Goal: Find specific page/section: Find specific page/section

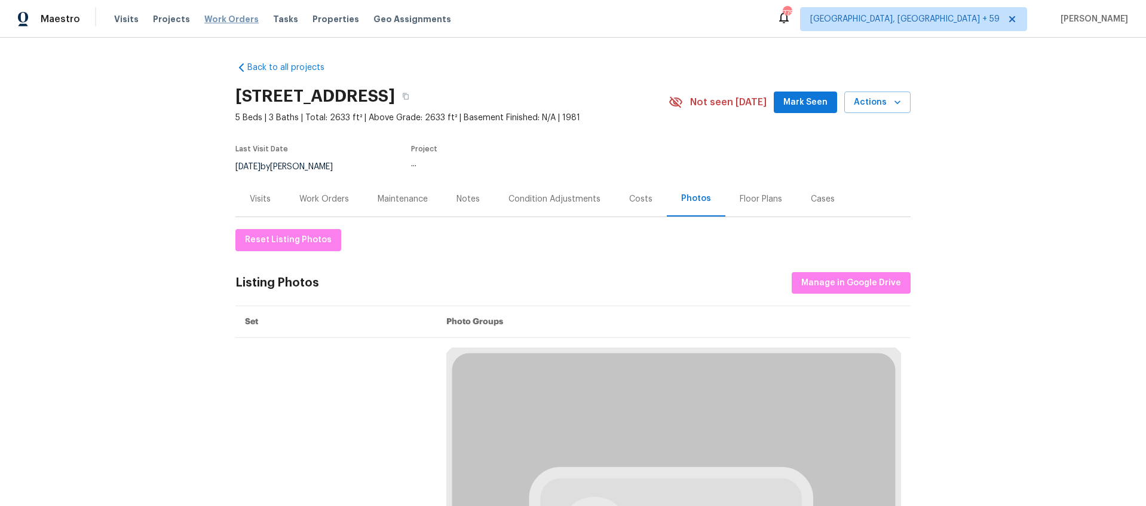
click at [225, 20] on span "Work Orders" at bounding box center [231, 19] width 54 height 12
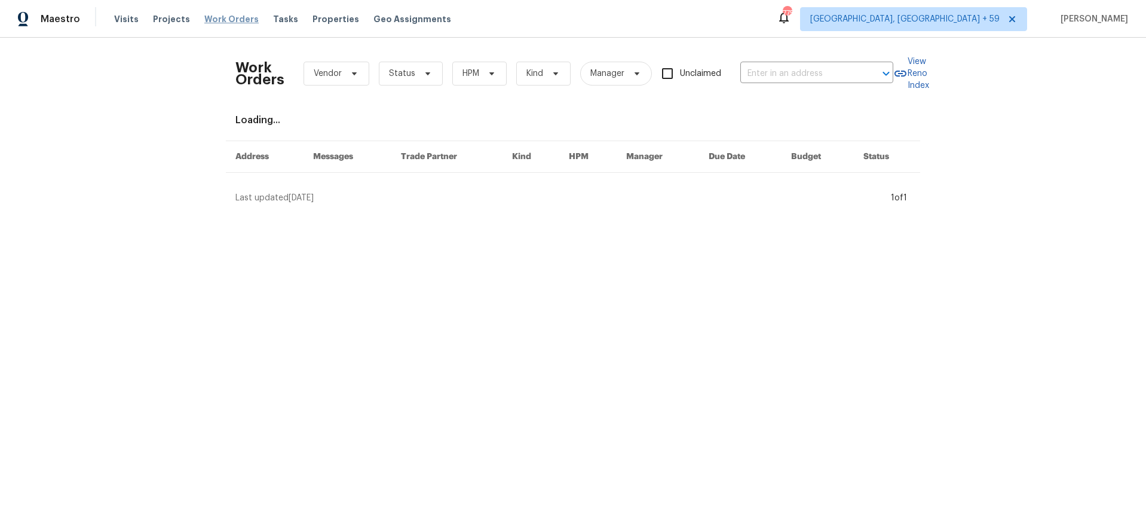
click at [224, 20] on span "Work Orders" at bounding box center [231, 19] width 54 height 12
click at [760, 68] on input "text" at bounding box center [801, 74] width 120 height 19
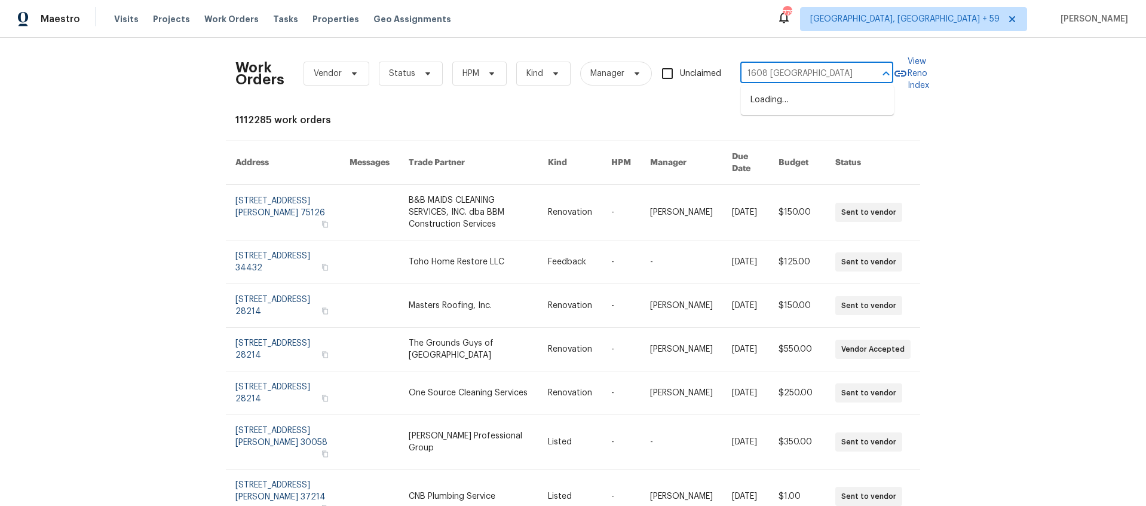
type input "1608 rock springs"
click at [800, 104] on li "1608 Rock Springs Midland Rd, Christiana, TN 37037" at bounding box center [817, 100] width 153 height 20
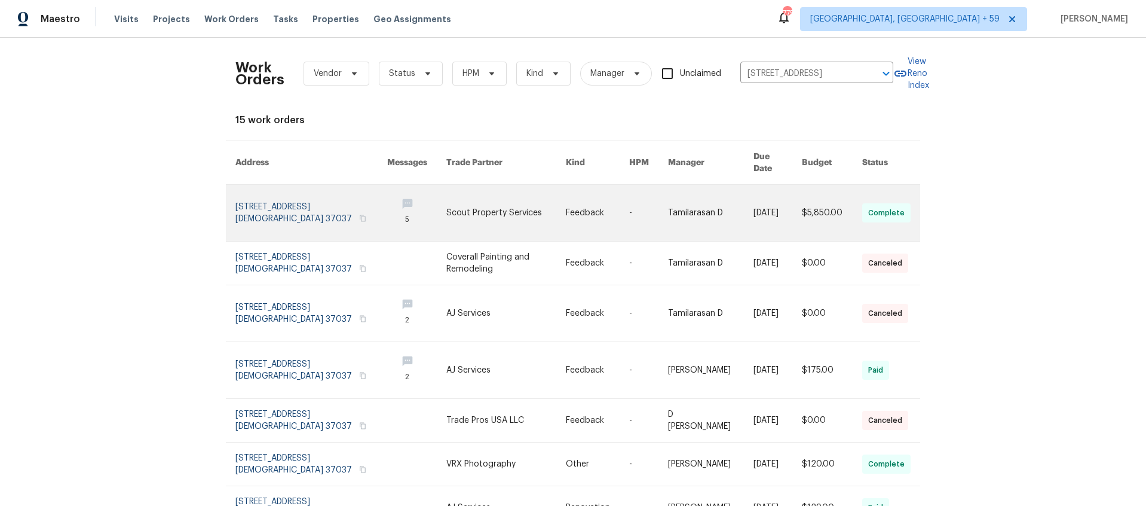
click at [365, 225] on link at bounding box center [312, 213] width 152 height 56
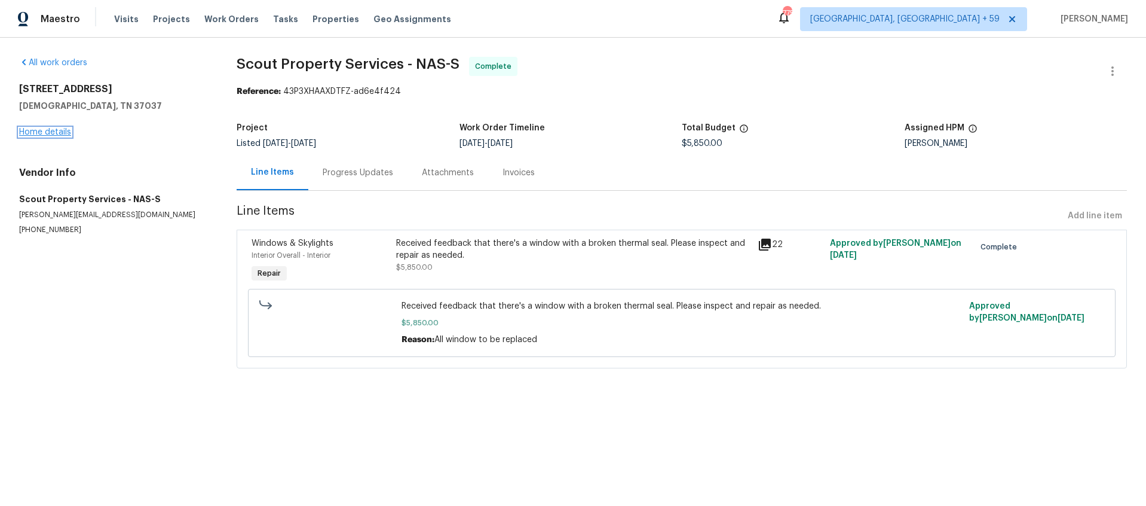
click at [56, 131] on link "Home details" at bounding box center [45, 132] width 52 height 8
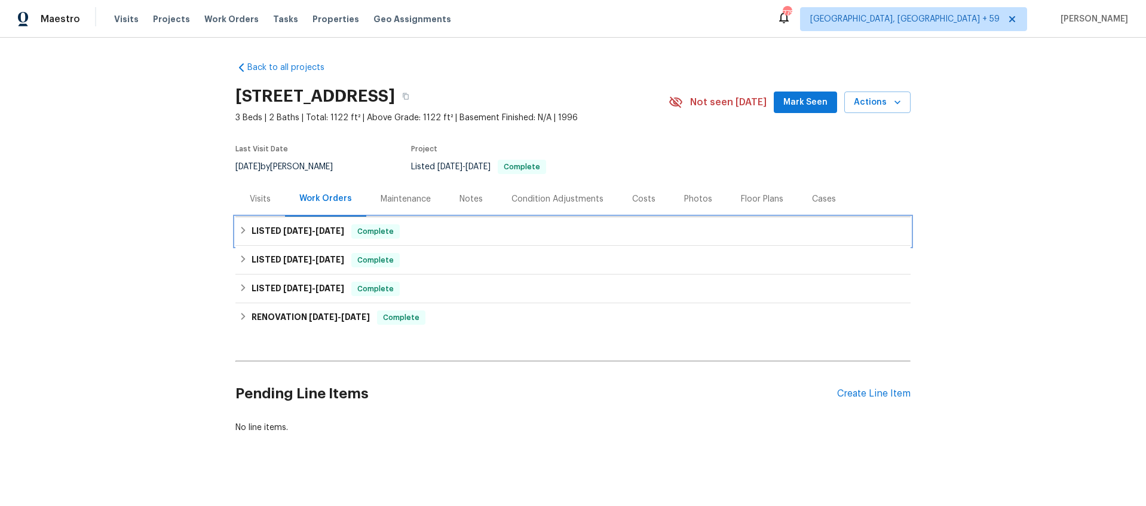
click at [292, 233] on span "7/8/25" at bounding box center [297, 231] width 29 height 8
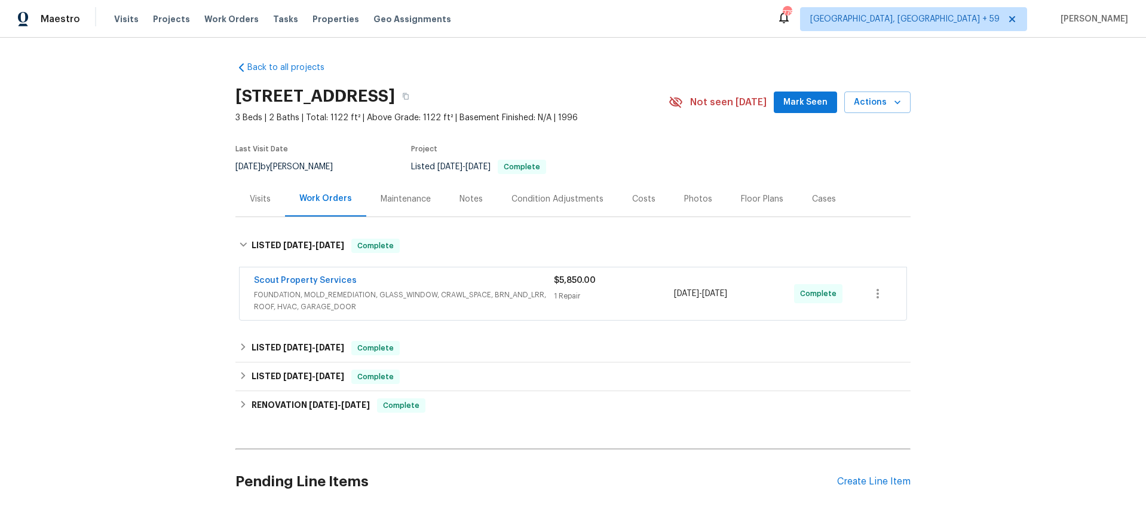
click at [442, 279] on div "Scout Property Services" at bounding box center [404, 281] width 300 height 14
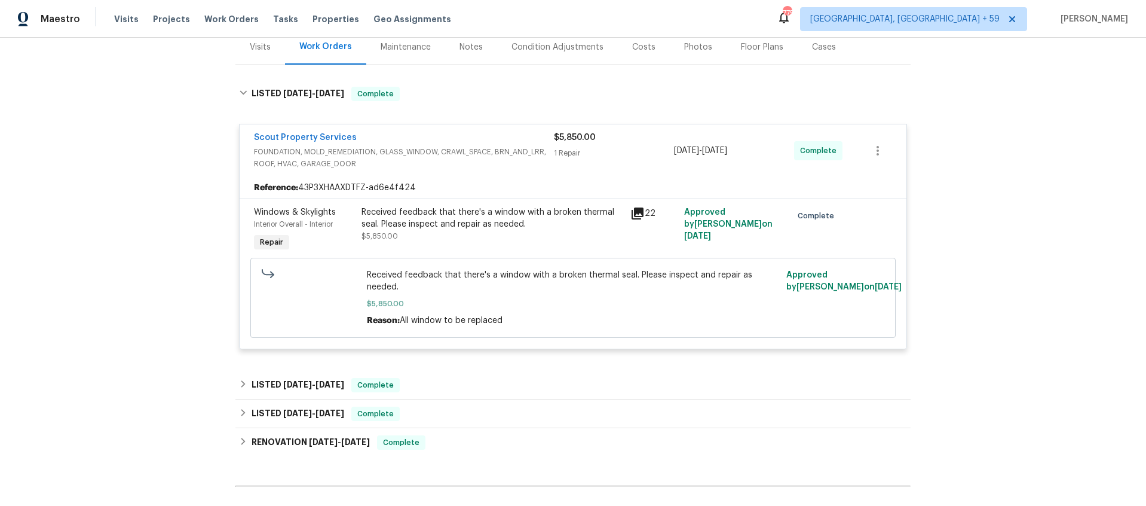
scroll to position [206, 0]
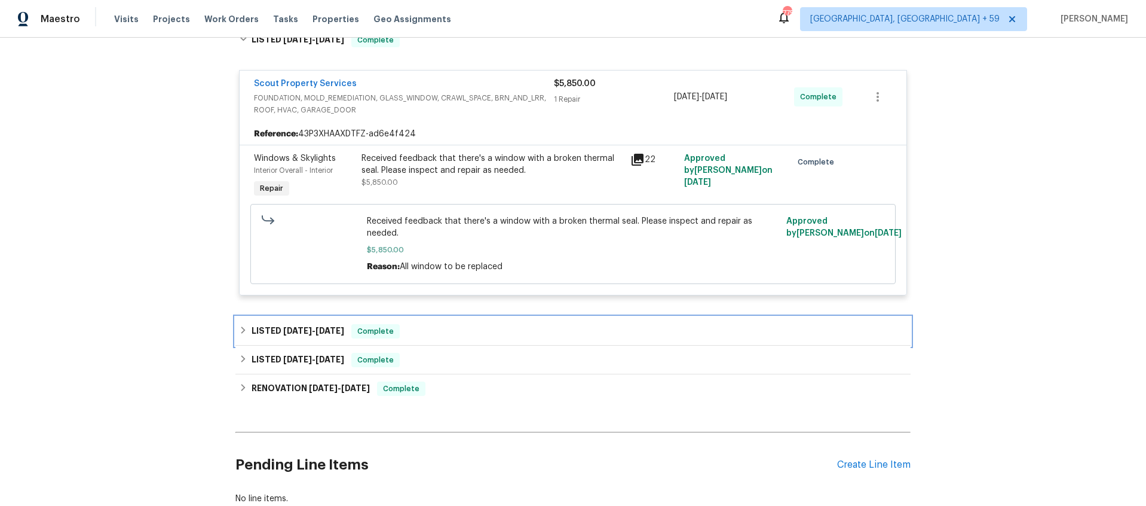
click at [408, 329] on div "LISTED 6/14/25 - 6/24/25 Complete" at bounding box center [573, 331] width 668 height 14
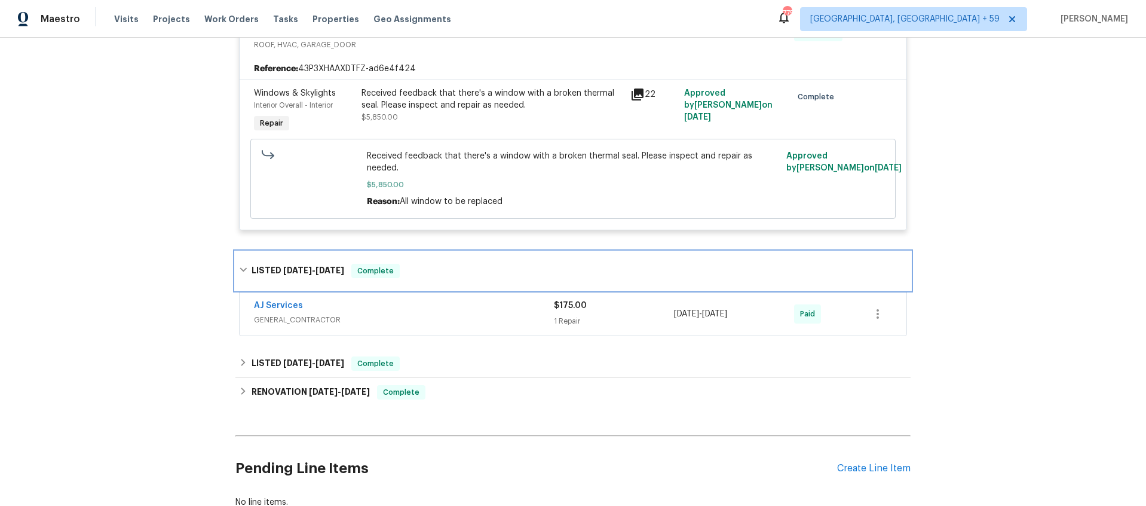
scroll to position [271, 0]
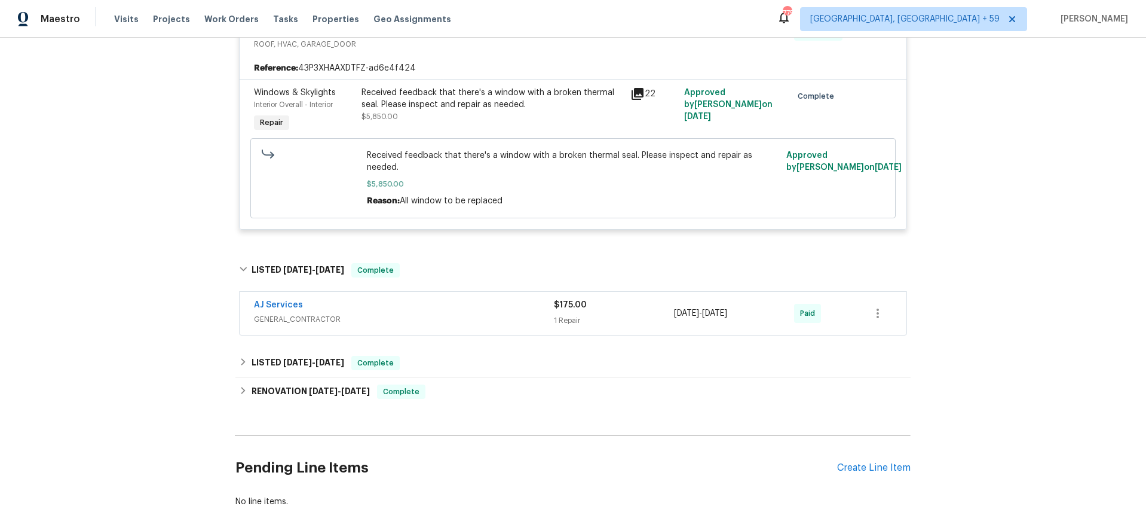
click at [638, 95] on icon at bounding box center [638, 94] width 14 height 14
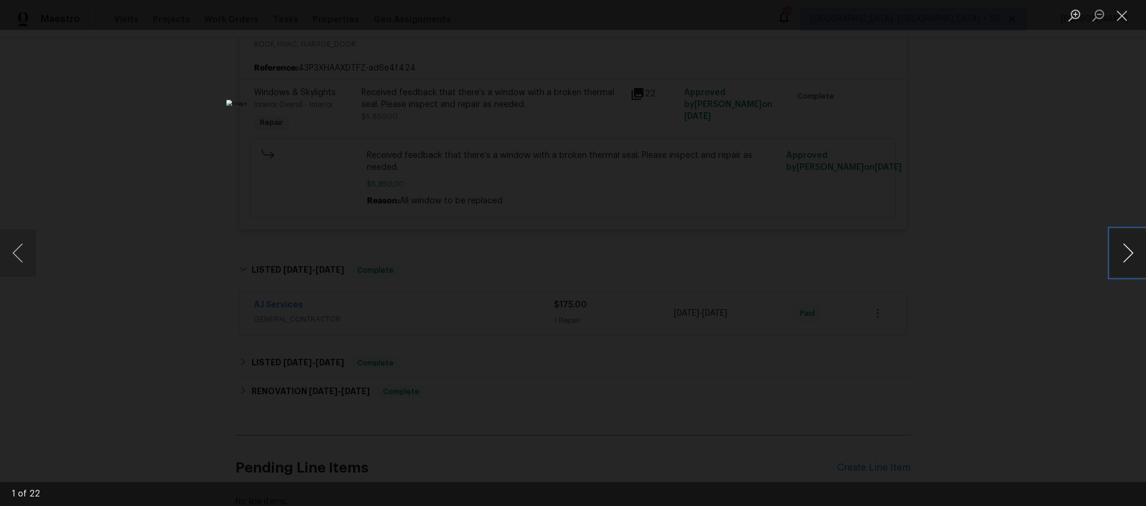
click at [1127, 254] on button "Next image" at bounding box center [1129, 253] width 36 height 48
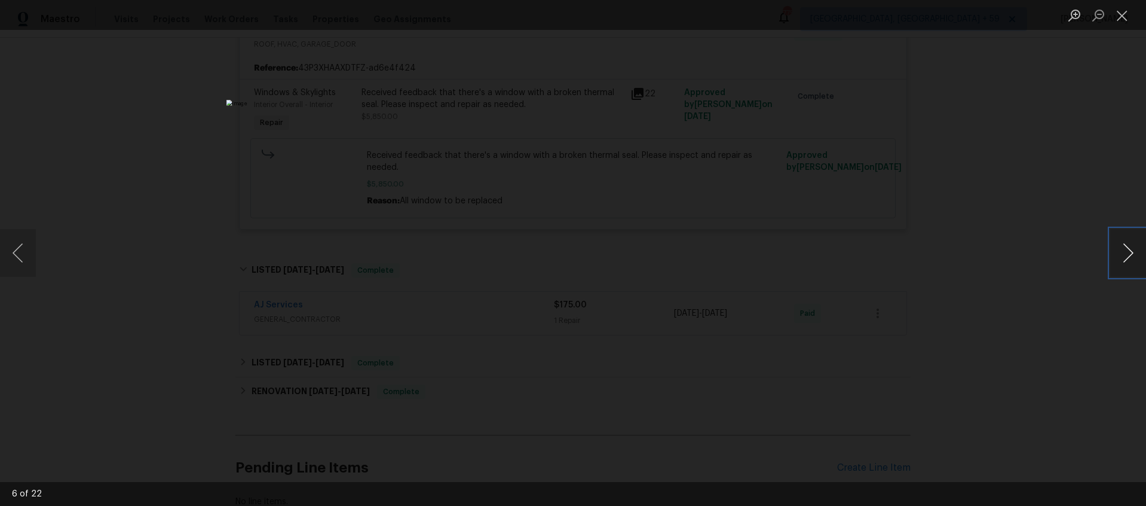
click at [1127, 254] on button "Next image" at bounding box center [1129, 253] width 36 height 48
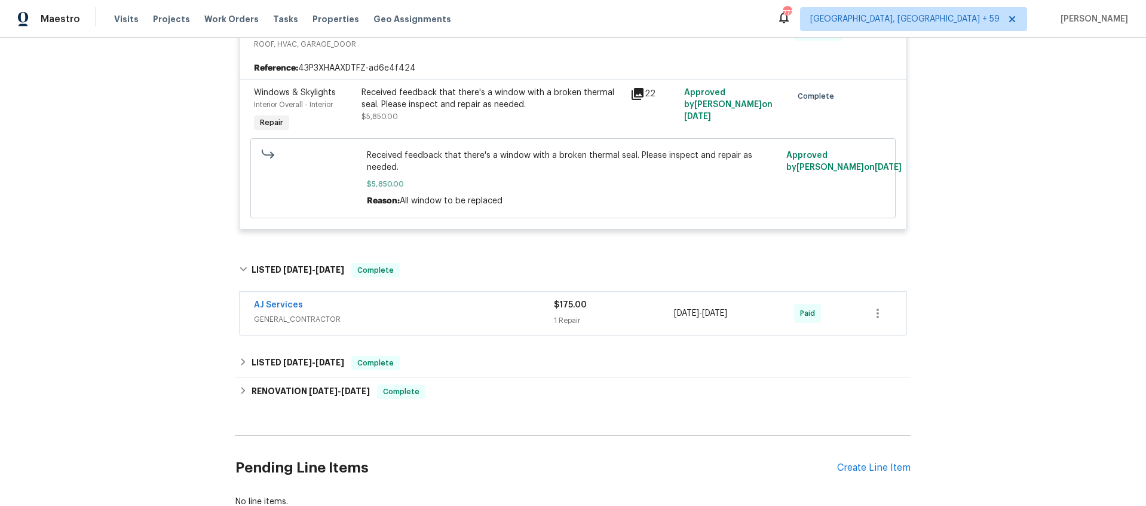
click at [643, 94] on icon at bounding box center [638, 94] width 12 height 12
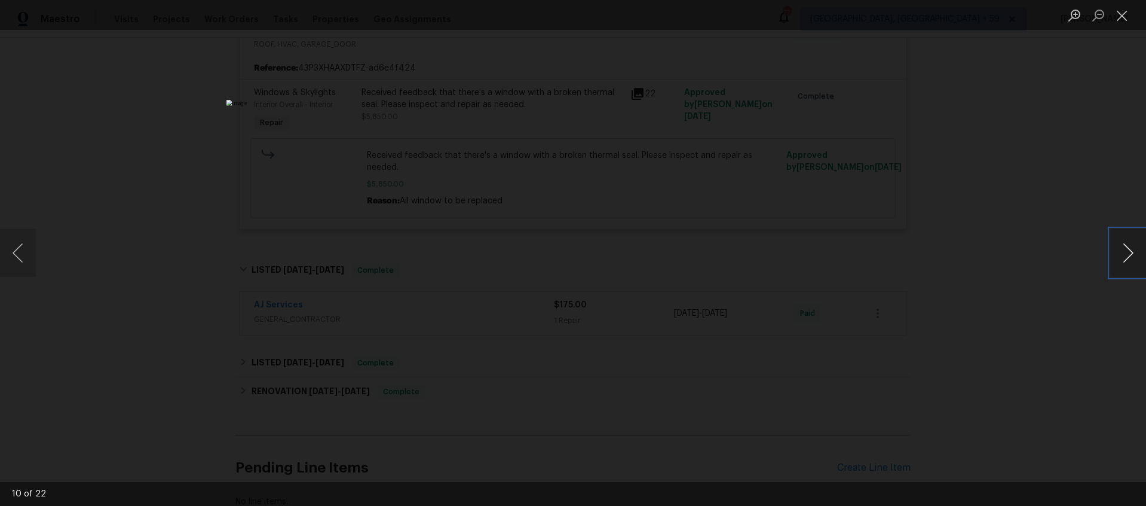
click at [1126, 250] on button "Next image" at bounding box center [1129, 253] width 36 height 48
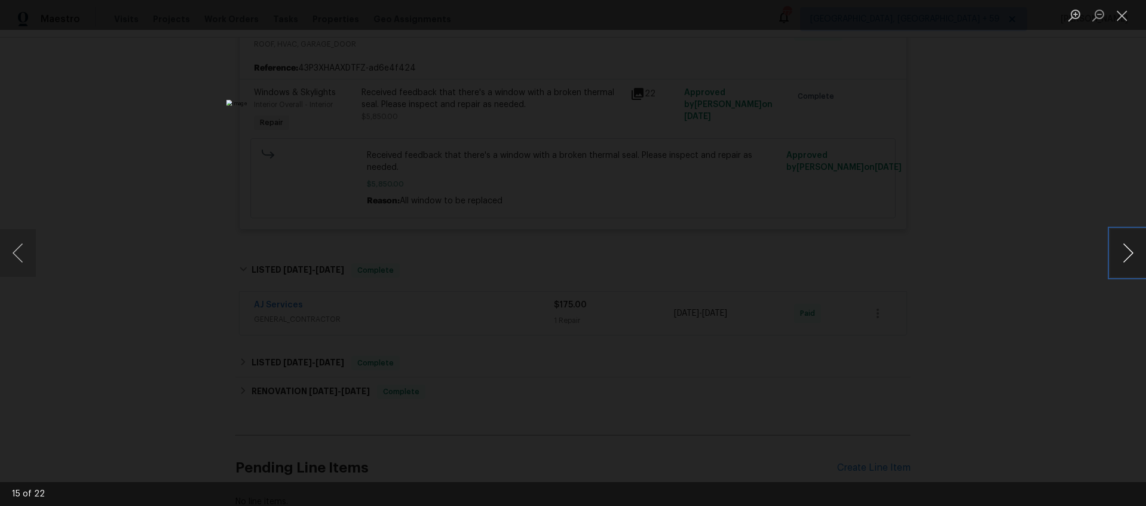
click at [1126, 250] on button "Next image" at bounding box center [1129, 253] width 36 height 48
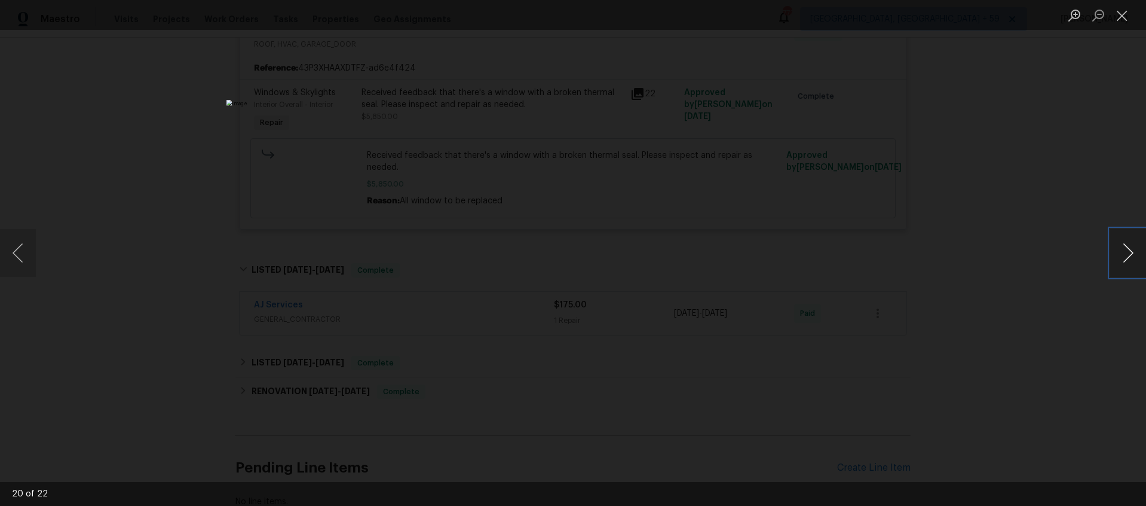
click at [1126, 250] on button "Next image" at bounding box center [1129, 253] width 36 height 48
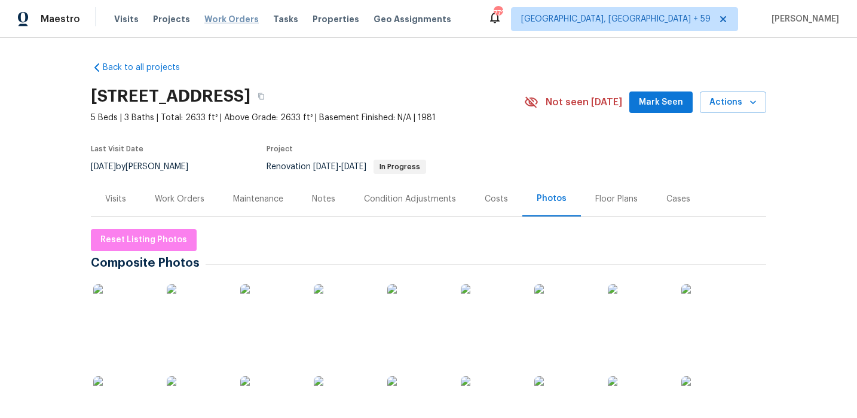
click at [235, 19] on span "Work Orders" at bounding box center [231, 19] width 54 height 12
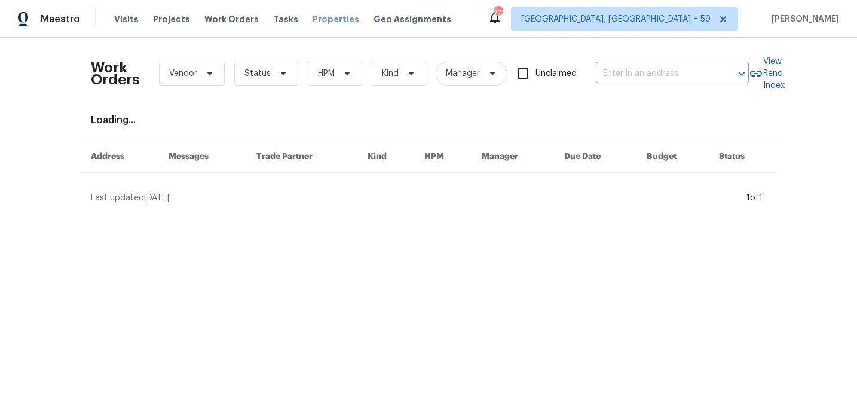
click at [325, 19] on span "Properties" at bounding box center [336, 19] width 47 height 12
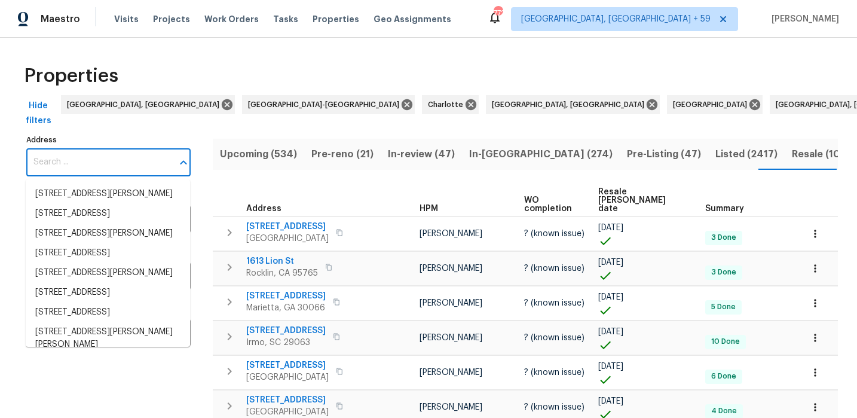
click at [99, 166] on input "Address" at bounding box center [99, 162] width 146 height 28
paste input "[STREET_ADDRESS]"
type input "[STREET_ADDRESS]"
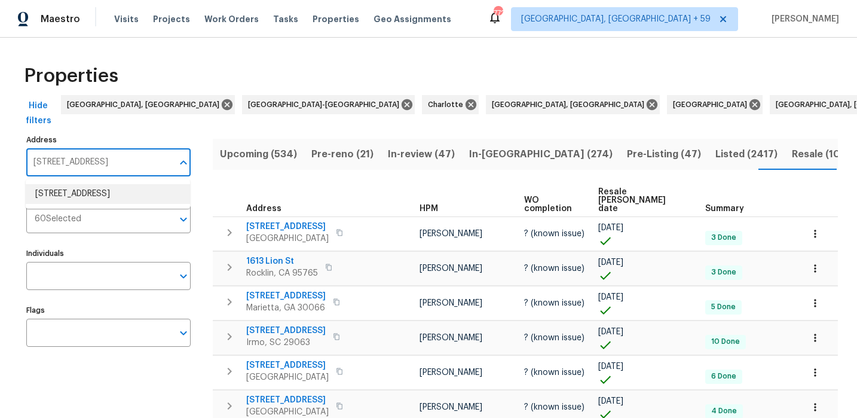
click at [90, 195] on li "[STREET_ADDRESS]" at bounding box center [108, 194] width 164 height 20
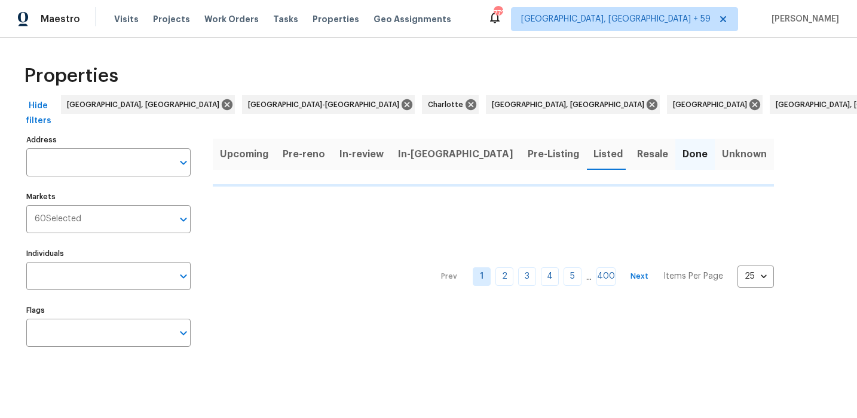
type input "[STREET_ADDRESS]"
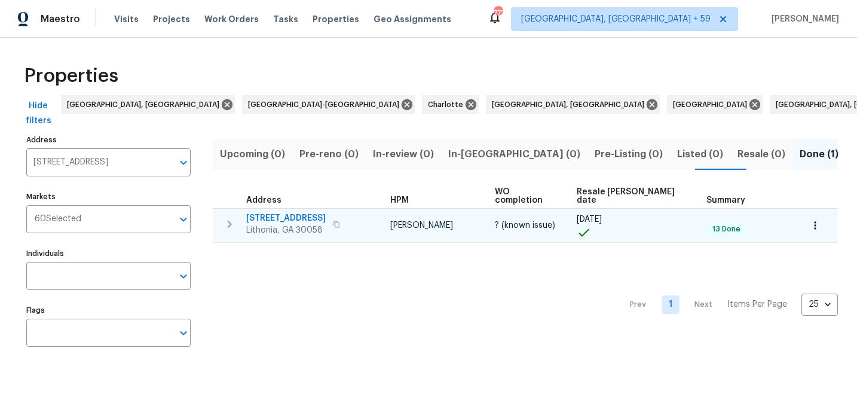
click at [298, 212] on span "[STREET_ADDRESS]" at bounding box center [285, 218] width 79 height 12
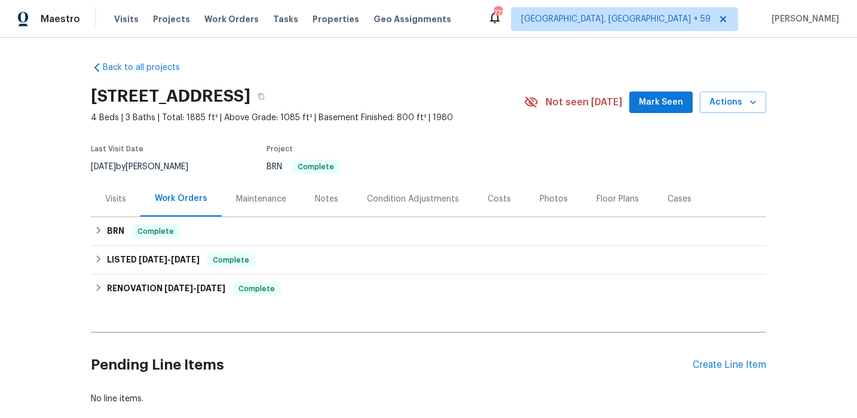
click at [488, 201] on div "Costs" at bounding box center [499, 199] width 23 height 12
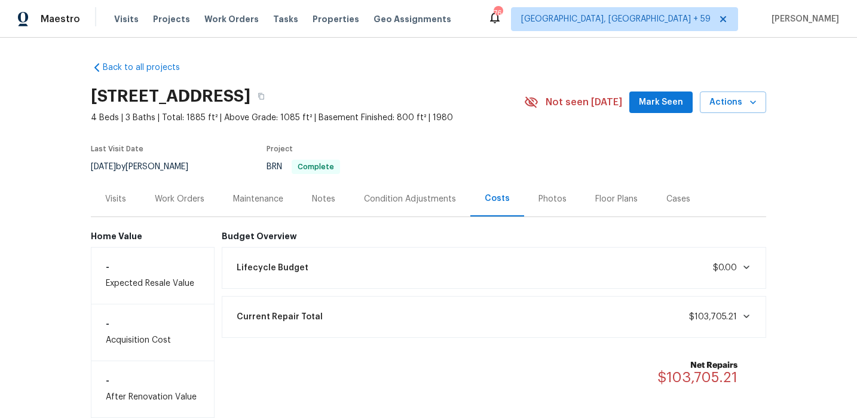
drag, startPoint x: 208, startPoint y: 200, endPoint x: 196, endPoint y: 200, distance: 12.0
click at [207, 200] on div "Work Orders" at bounding box center [179, 198] width 78 height 35
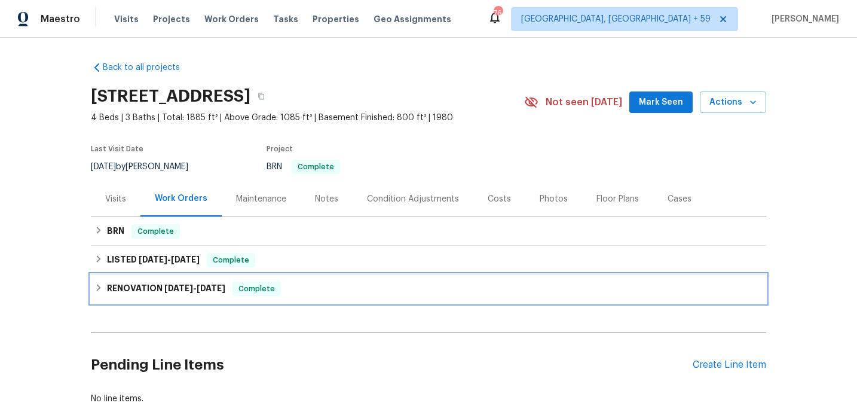
click at [186, 282] on h6 "RENOVATION 8/19/24 - 11/5/24" at bounding box center [166, 289] width 118 height 14
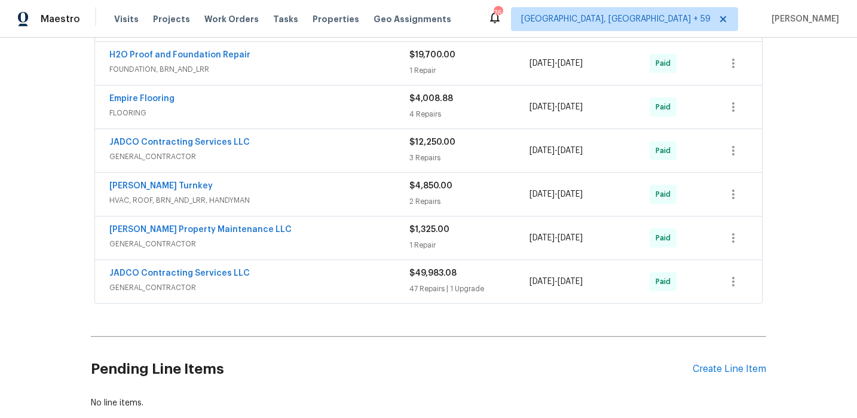
scroll to position [328, 0]
click at [317, 286] on span "GENERAL_CONTRACTOR" at bounding box center [259, 286] width 300 height 12
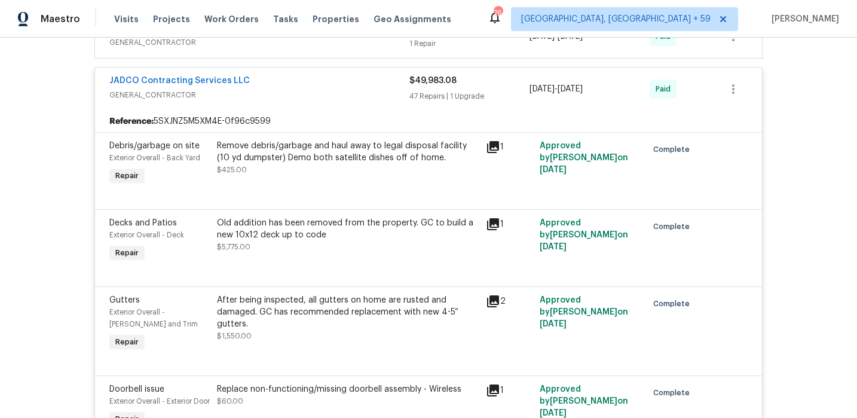
scroll to position [528, 0]
click at [497, 222] on icon at bounding box center [493, 224] width 12 height 12
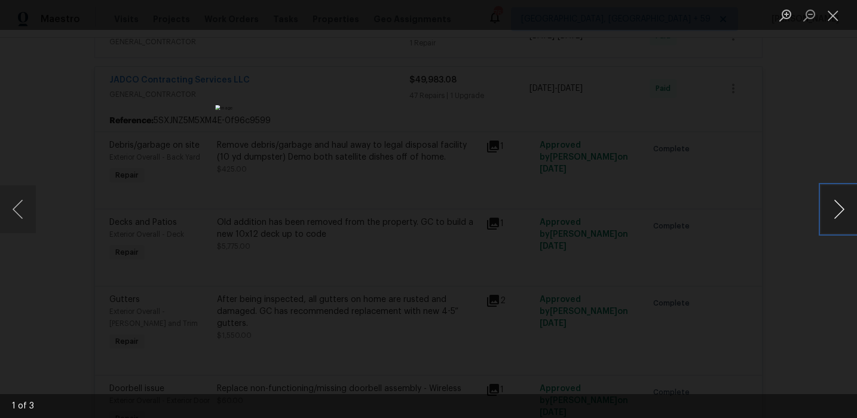
click at [835, 211] on button "Next image" at bounding box center [839, 209] width 36 height 48
click at [835, 210] on button "Next image" at bounding box center [839, 209] width 36 height 48
click at [831, 211] on button "Next image" at bounding box center [839, 209] width 36 height 48
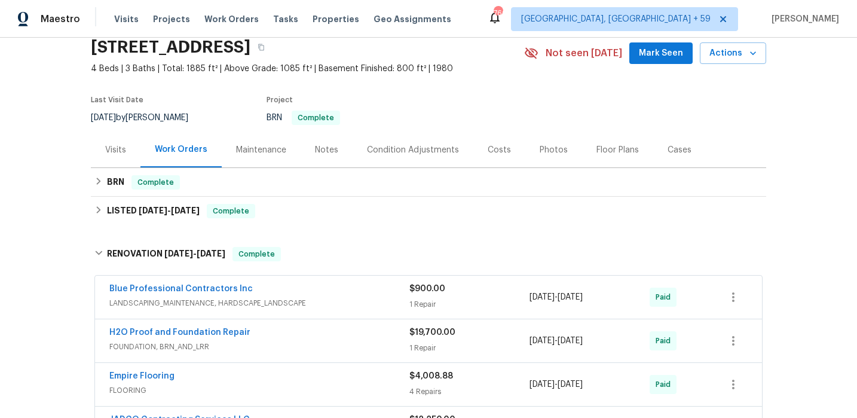
scroll to position [45, 0]
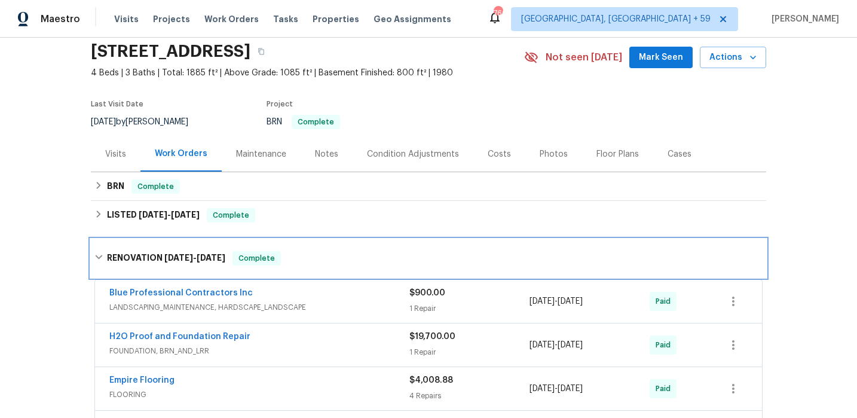
click at [152, 256] on h6 "RENOVATION 8/19/24 - 11/5/24" at bounding box center [166, 258] width 118 height 14
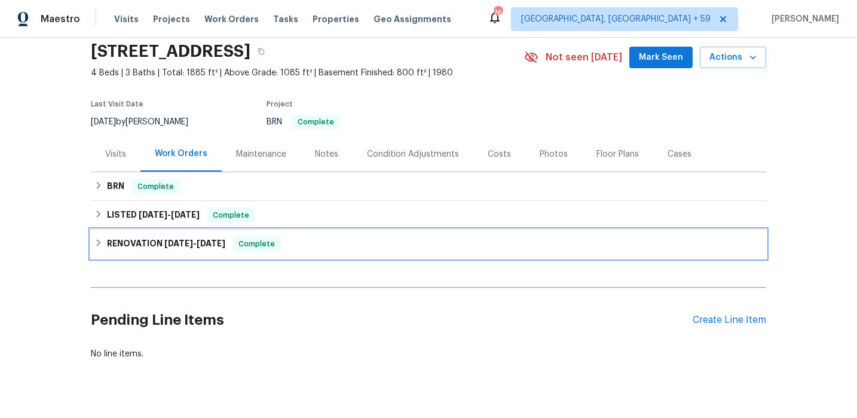
click at [104, 245] on div "RENOVATION 8/19/24 - 11/5/24 Complete" at bounding box center [428, 244] width 668 height 14
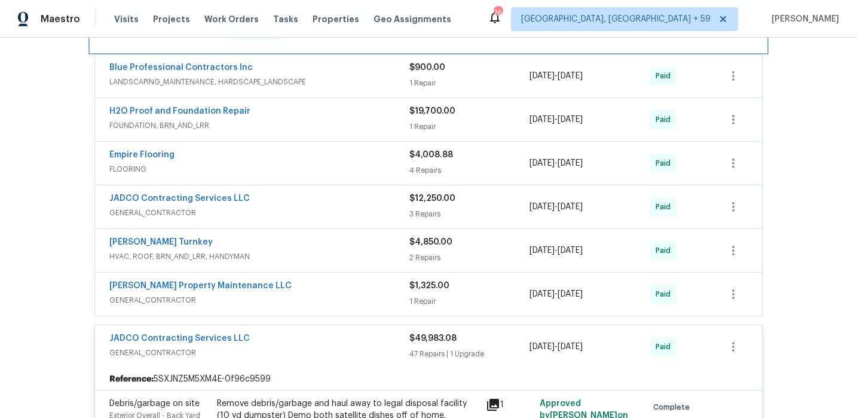
scroll to position [267, 0]
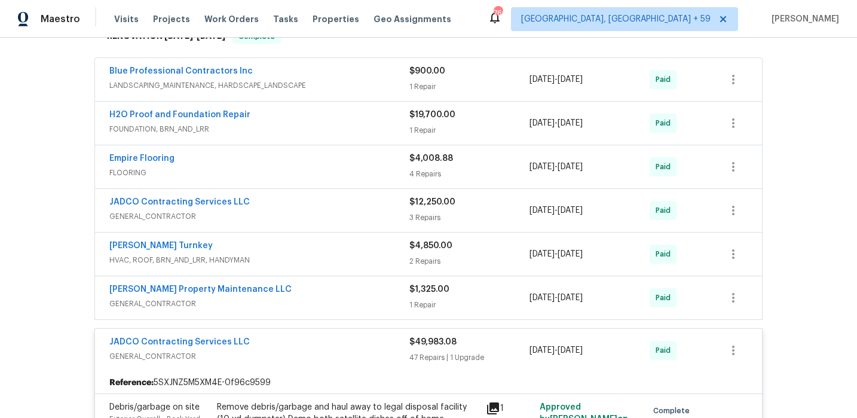
click at [260, 114] on div "H2O Proof and Foundation Repair" at bounding box center [259, 116] width 300 height 14
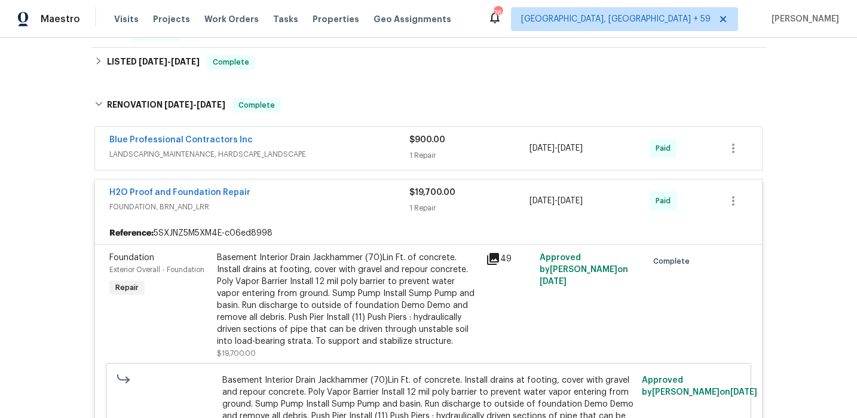
scroll to position [161, 0]
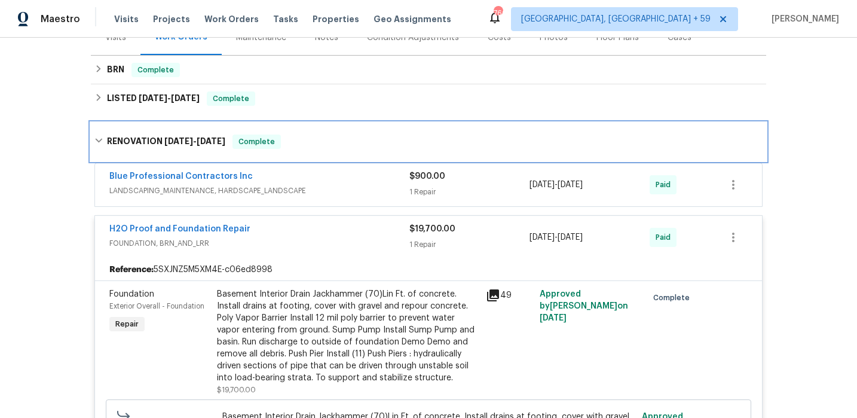
click at [165, 139] on span "8/19/24" at bounding box center [178, 141] width 29 height 8
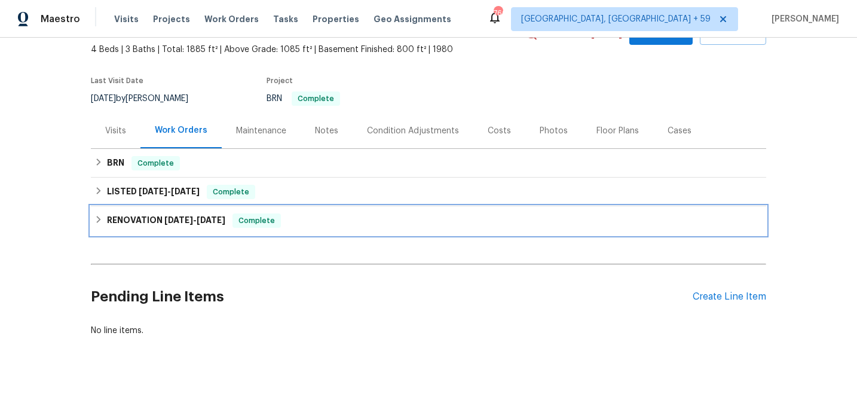
click at [164, 129] on div "Back to all projects 5876 Poplin Ct, Lithonia, GA 30058 4 Beds | 3 Baths | Tota…" at bounding box center [428, 165] width 675 height 362
click at [105, 213] on div "RENOVATION 8/19/24 - 11/5/24 Complete" at bounding box center [428, 220] width 668 height 14
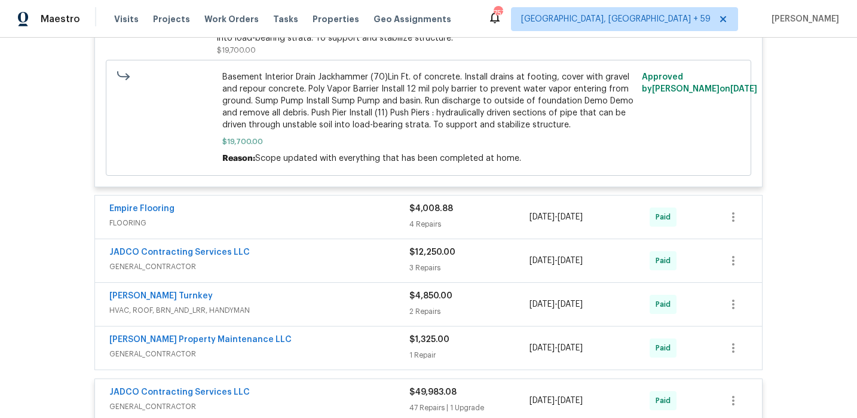
scroll to position [516, 0]
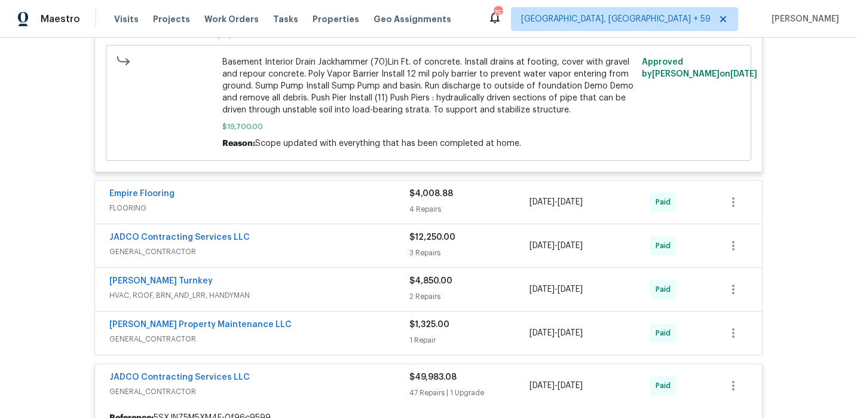
click at [277, 246] on div "JADCO Contracting Services LLC" at bounding box center [259, 238] width 300 height 14
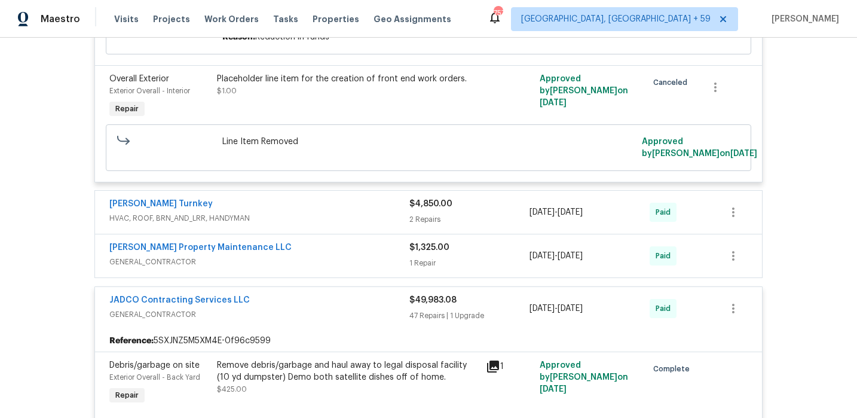
scroll to position [1142, 0]
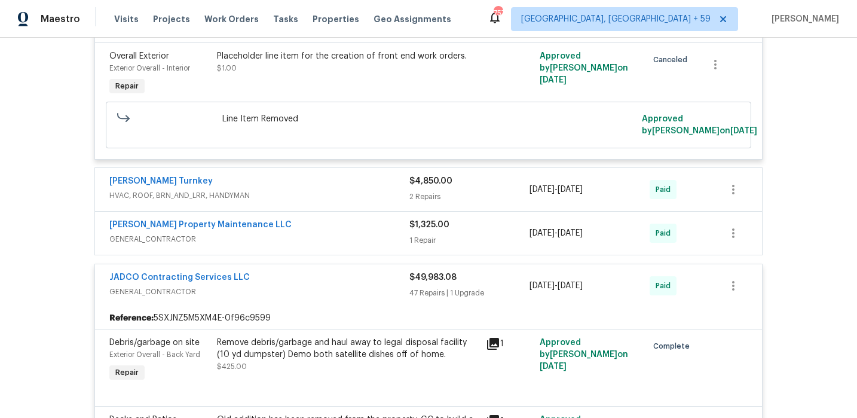
click at [331, 286] on span "GENERAL_CONTRACTOR" at bounding box center [259, 292] width 300 height 12
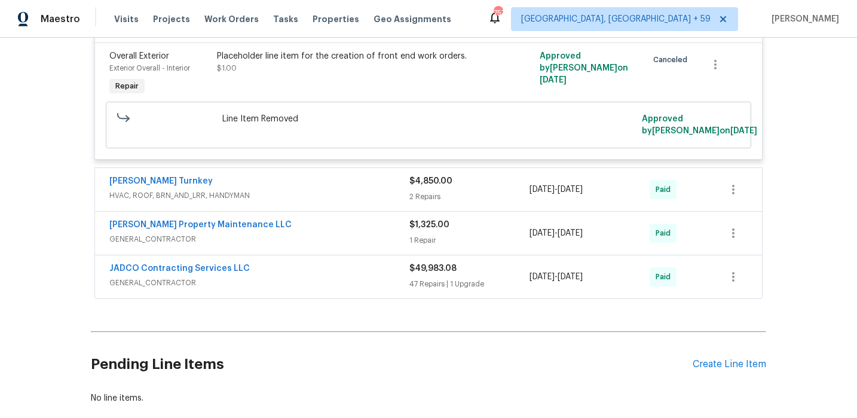
click at [340, 277] on span "GENERAL_CONTRACTOR" at bounding box center [259, 283] width 300 height 12
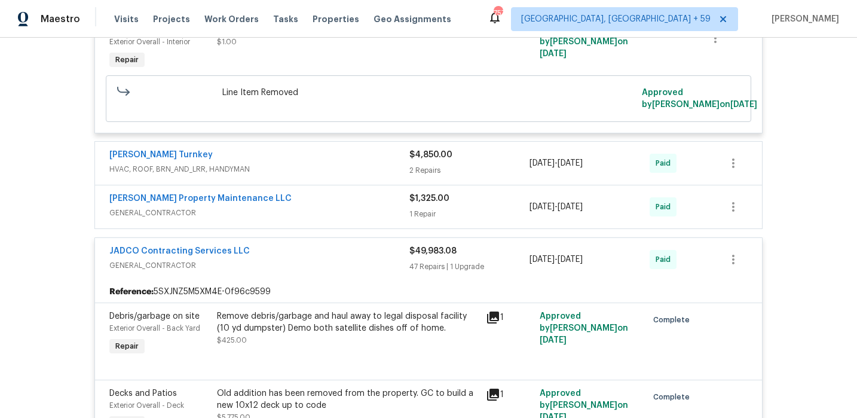
scroll to position [1165, 0]
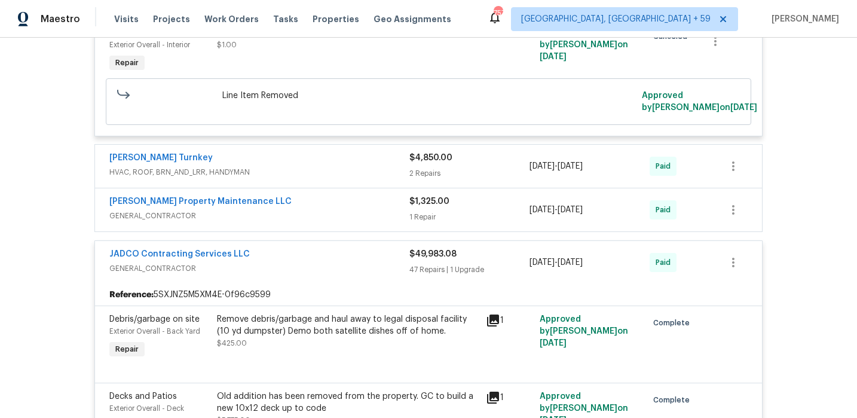
click at [344, 262] on span "GENERAL_CONTRACTOR" at bounding box center [259, 268] width 300 height 12
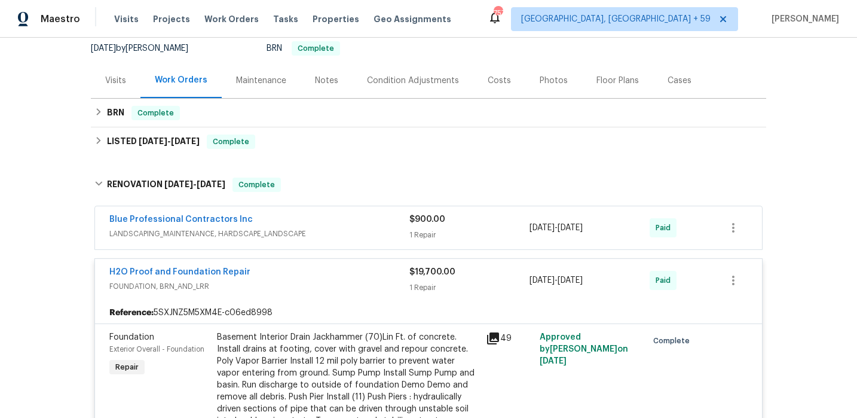
scroll to position [124, 0]
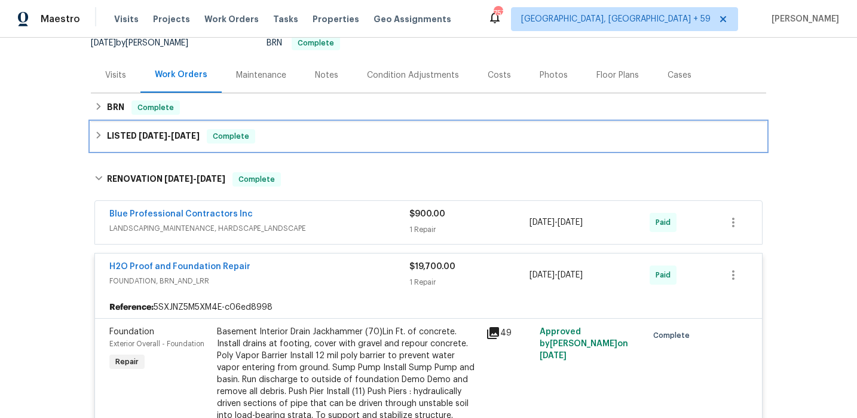
click at [145, 138] on span "11/19/24" at bounding box center [153, 136] width 29 height 8
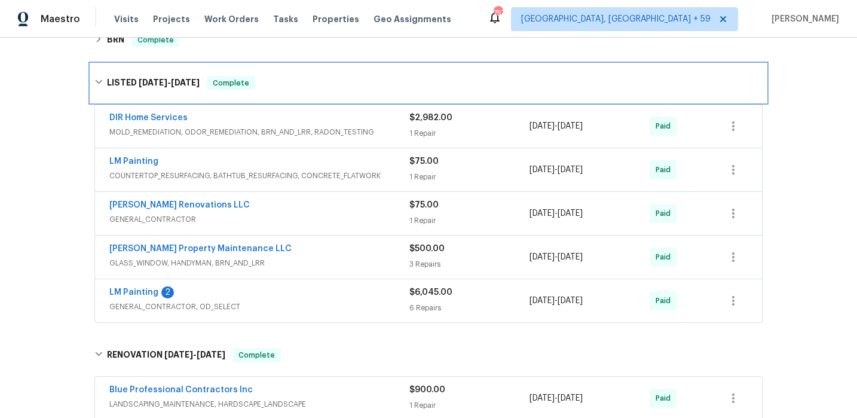
scroll to position [194, 0]
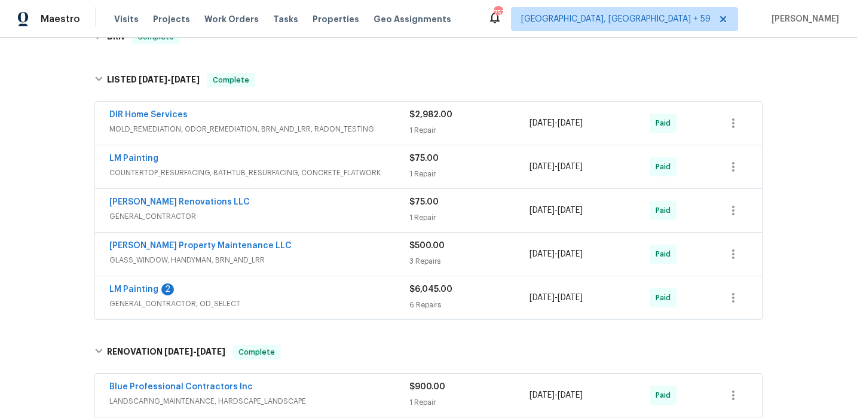
click at [273, 296] on div "LM Painting 2" at bounding box center [259, 290] width 300 height 14
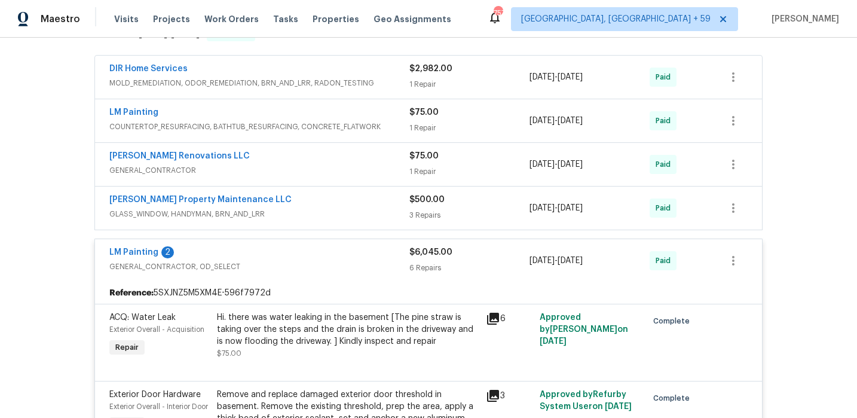
scroll to position [221, 0]
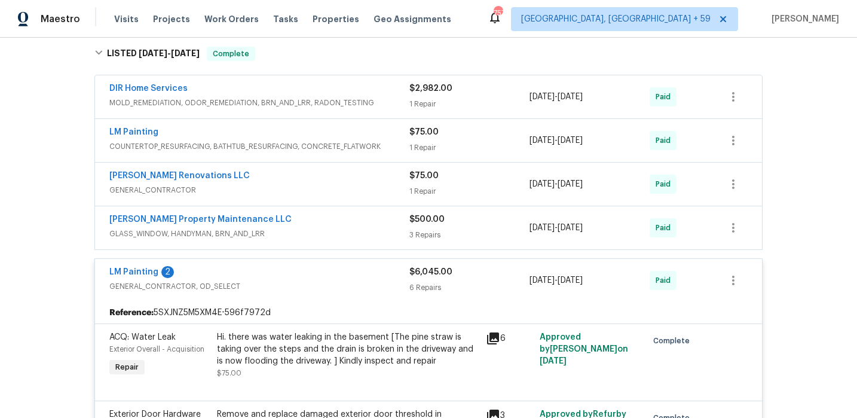
click at [341, 83] on div "DIR Home Services" at bounding box center [259, 89] width 300 height 14
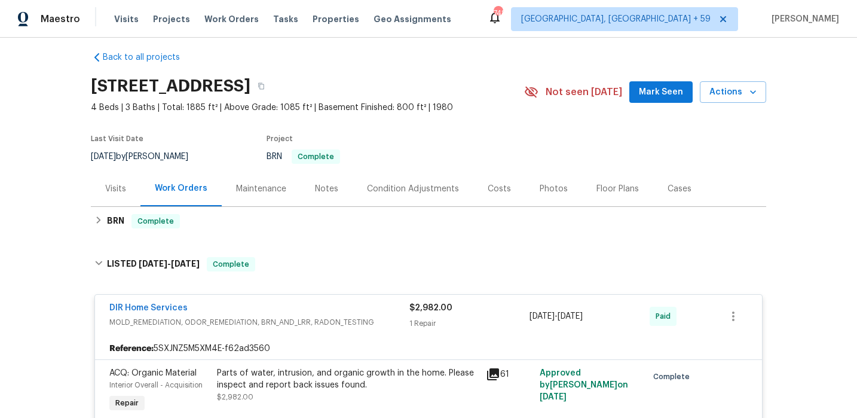
scroll to position [0, 0]
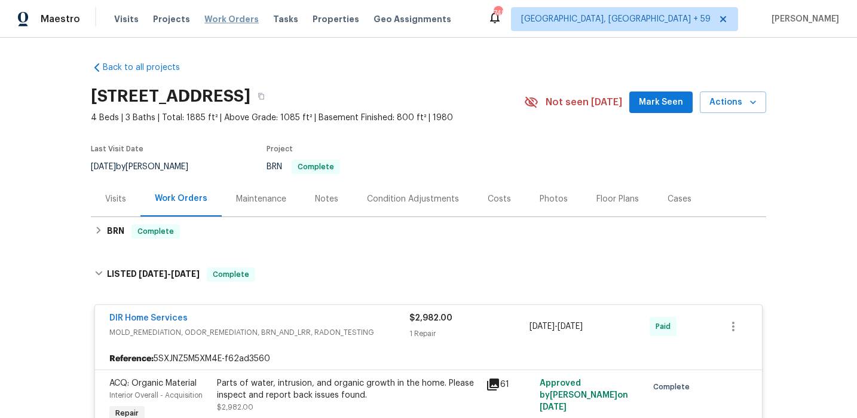
click at [243, 19] on span "Work Orders" at bounding box center [231, 19] width 54 height 12
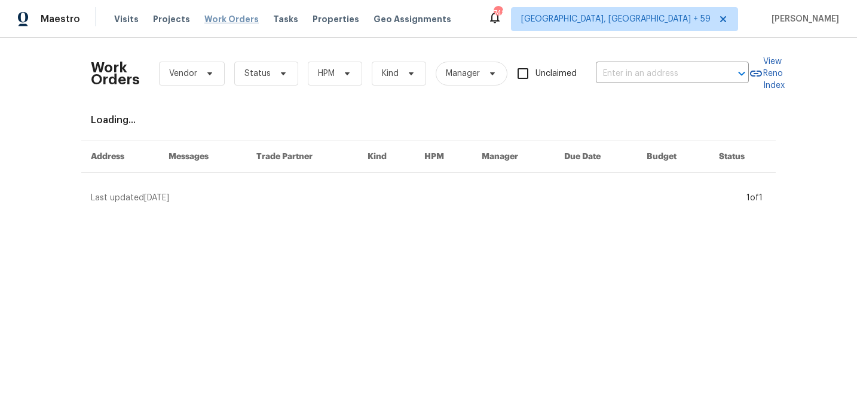
click at [233, 19] on span "Work Orders" at bounding box center [231, 19] width 54 height 12
click at [635, 69] on input "text" at bounding box center [656, 74] width 120 height 19
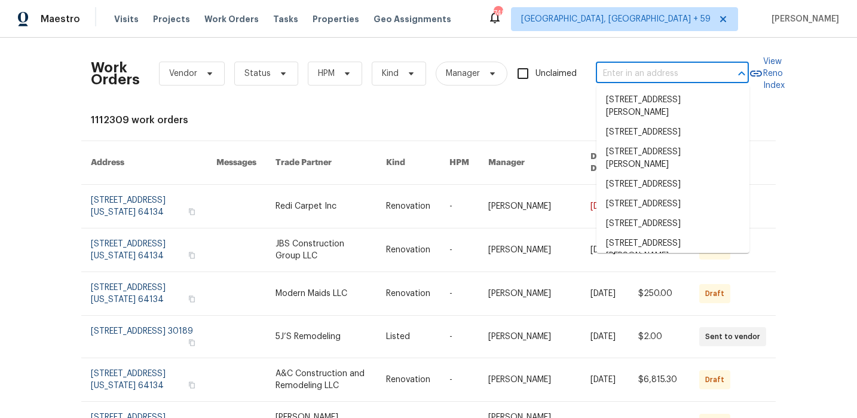
click at [290, 22] on div "Visits Projects Work Orders Tasks Properties Geo Assignments" at bounding box center [289, 19] width 351 height 24
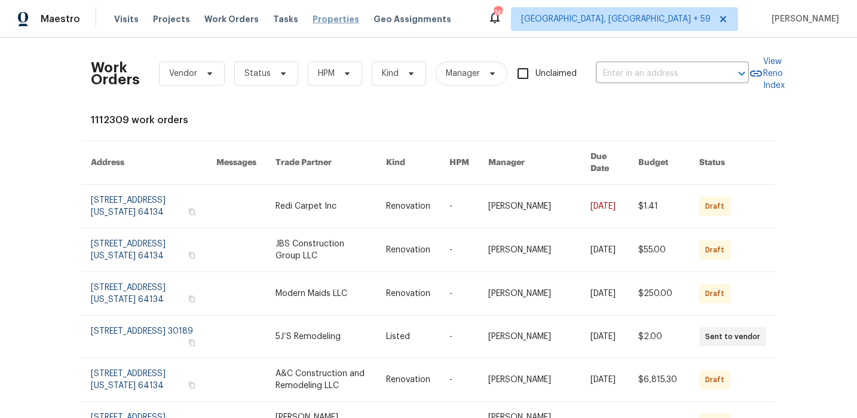
click at [321, 20] on span "Properties" at bounding box center [336, 19] width 47 height 12
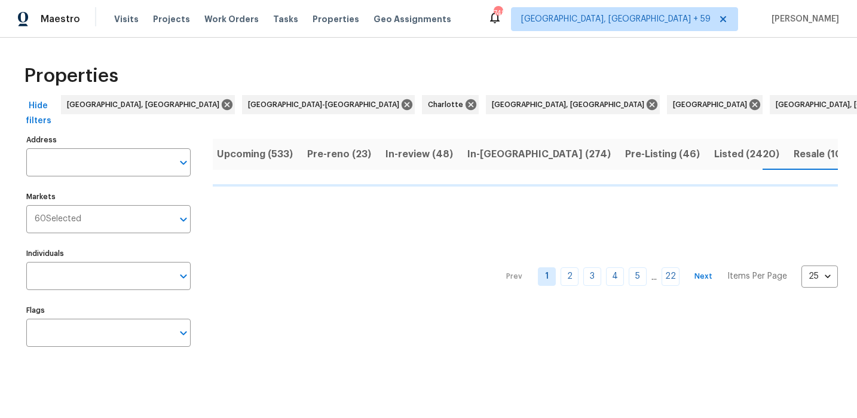
scroll to position [0, 6]
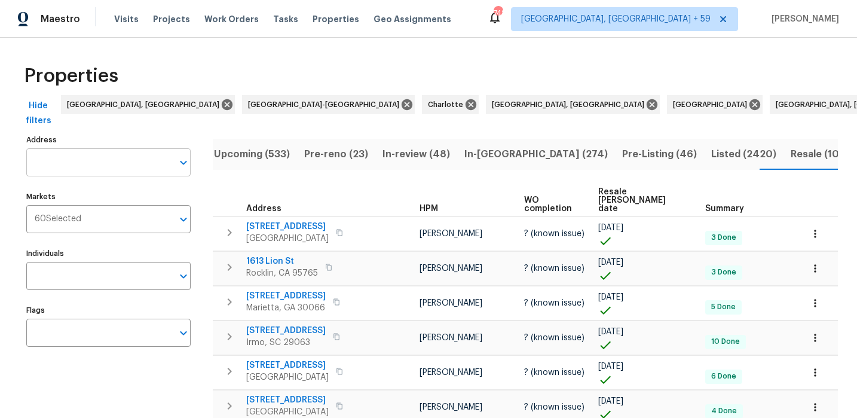
click at [120, 153] on input "Address" at bounding box center [99, 162] width 146 height 28
type input "1549 acken"
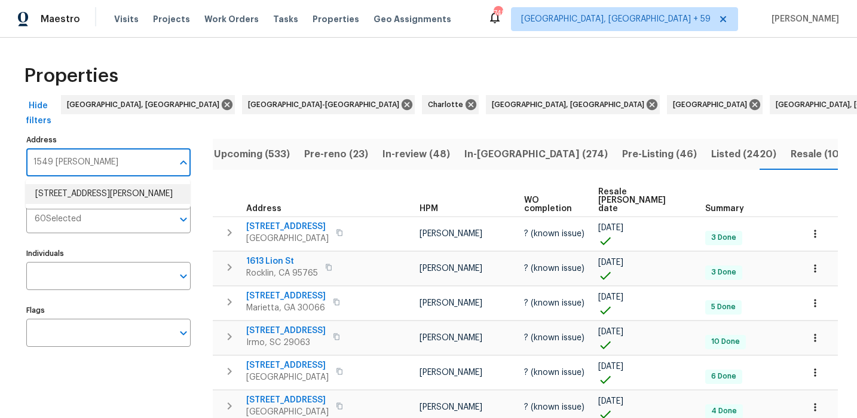
click at [102, 187] on li "1549 Acken Dr Jacksonville FL 32225" at bounding box center [108, 194] width 164 height 20
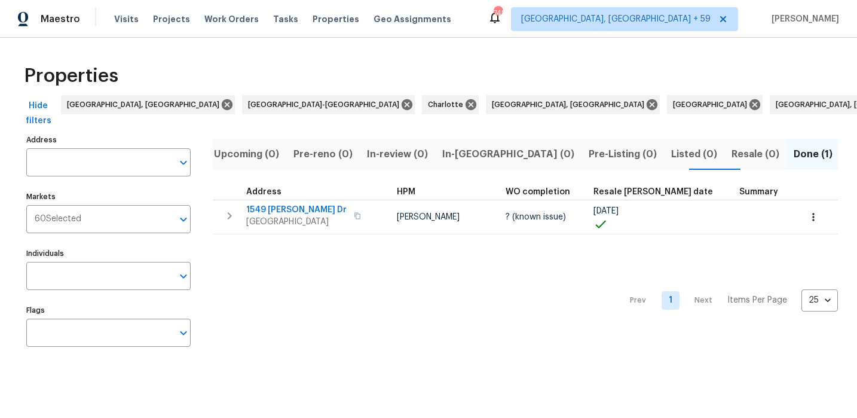
type input "1549 Acken Dr Jacksonville FL 32225"
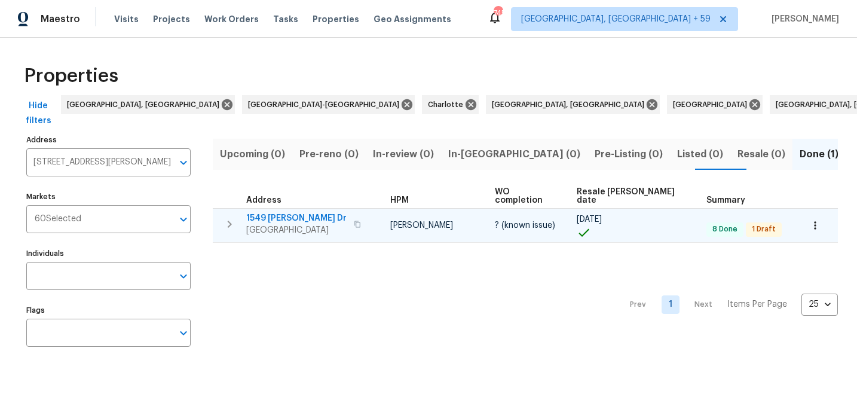
click at [313, 212] on span "1549 Acken Dr" at bounding box center [296, 218] width 100 height 12
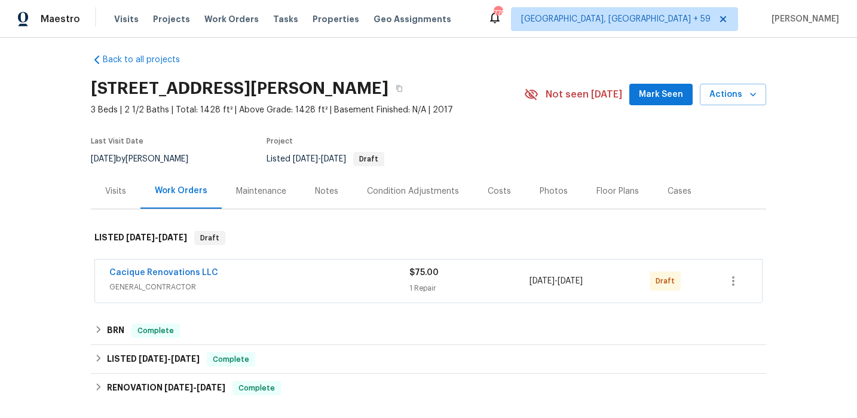
scroll to position [33, 0]
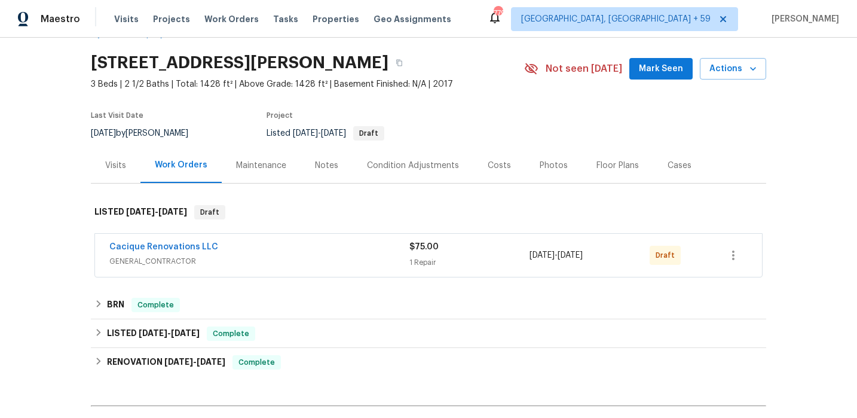
click at [508, 167] on div "Costs" at bounding box center [499, 165] width 52 height 35
